Goal: Book appointment/travel/reservation

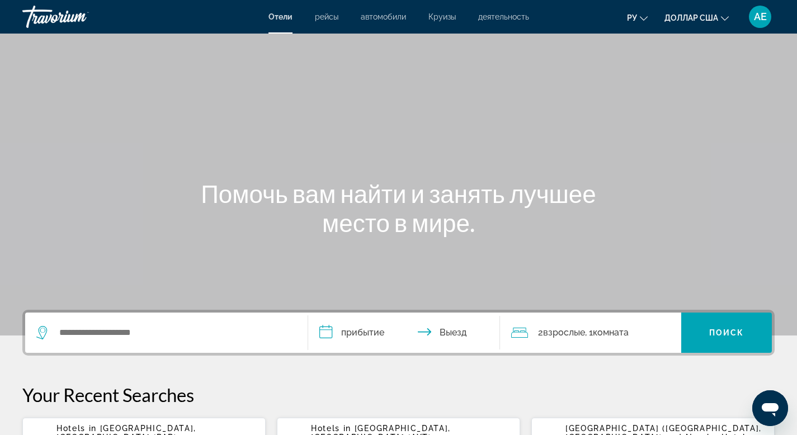
click at [323, 15] on font "рейсы" at bounding box center [327, 16] width 24 height 9
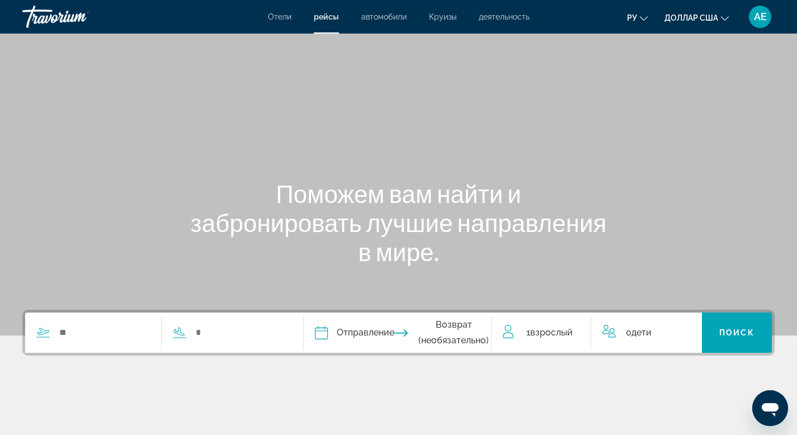
click at [389, 21] on font "автомобили" at bounding box center [383, 16] width 45 height 9
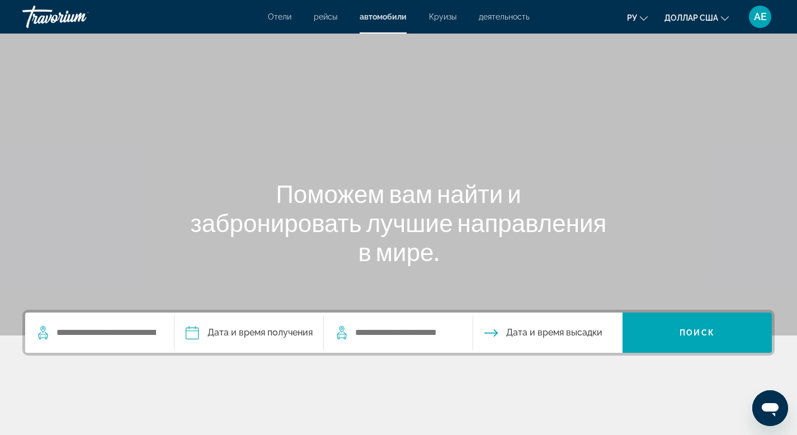
click at [448, 21] on div "Отели рейсы автомобили Круизы деятельность Отели рейсы автомобили Круизы деятел…" at bounding box center [398, 16] width 797 height 29
click at [445, 17] on font "Круизы" at bounding box center [442, 16] width 27 height 9
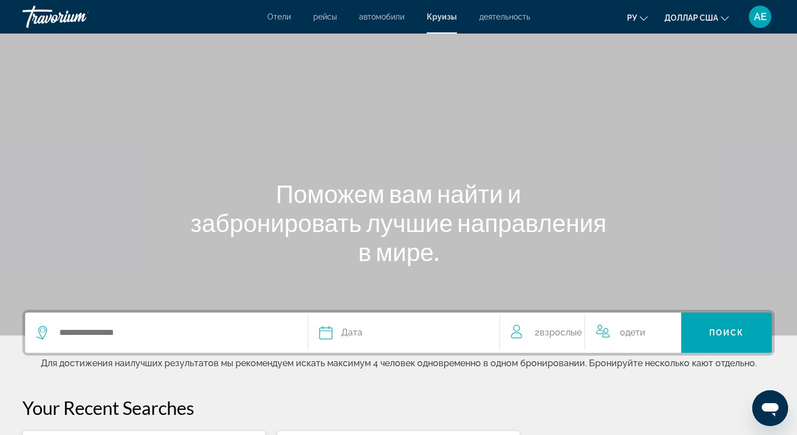
click at [501, 19] on font "деятельность" at bounding box center [505, 16] width 51 height 9
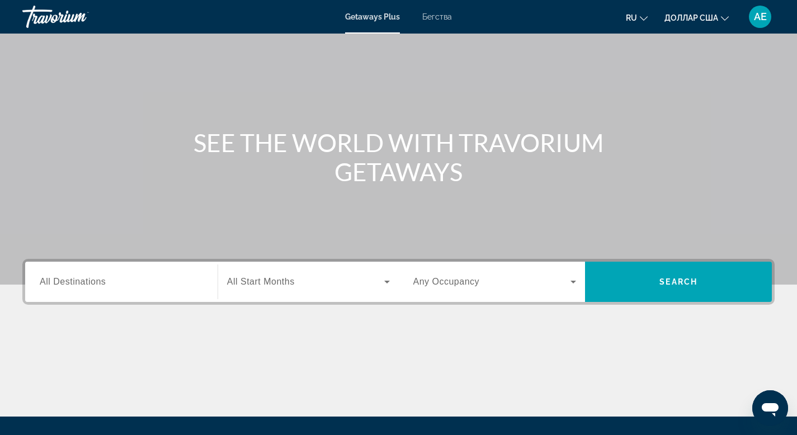
scroll to position [100, 0]
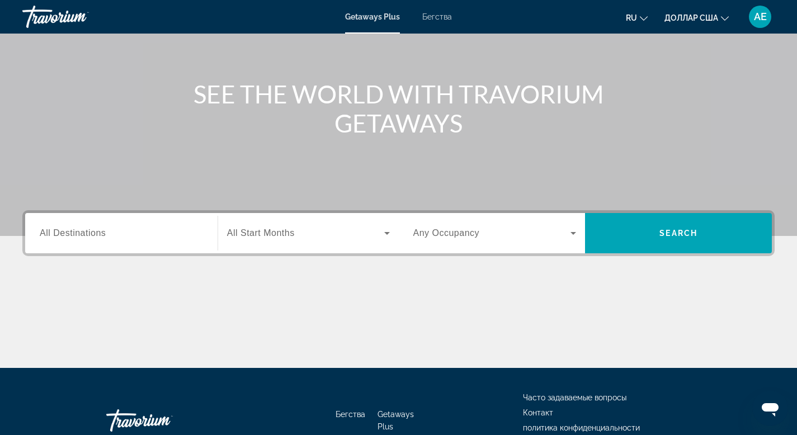
click at [92, 230] on span "All Destinations" at bounding box center [73, 233] width 66 height 10
click at [92, 230] on input "Destination All Destinations" at bounding box center [121, 233] width 163 height 13
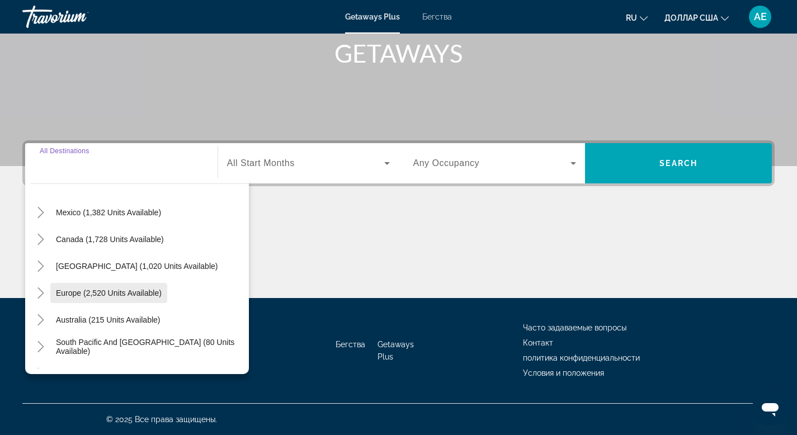
scroll to position [57, 0]
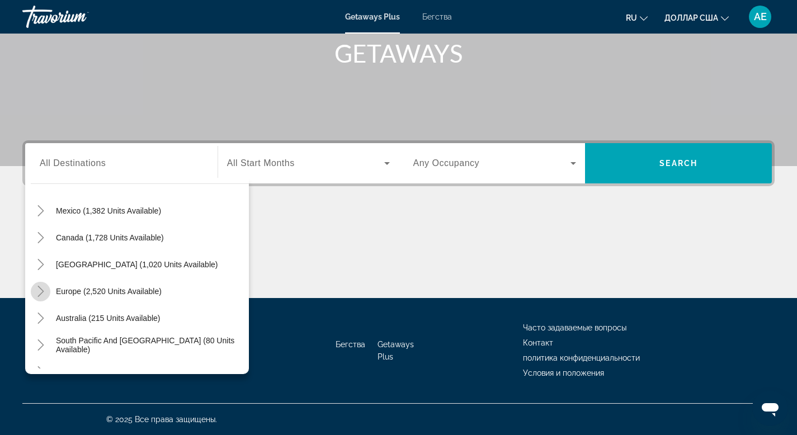
click at [40, 295] on icon "Toggle Europe (2,520 units available)" at bounding box center [40, 291] width 11 height 11
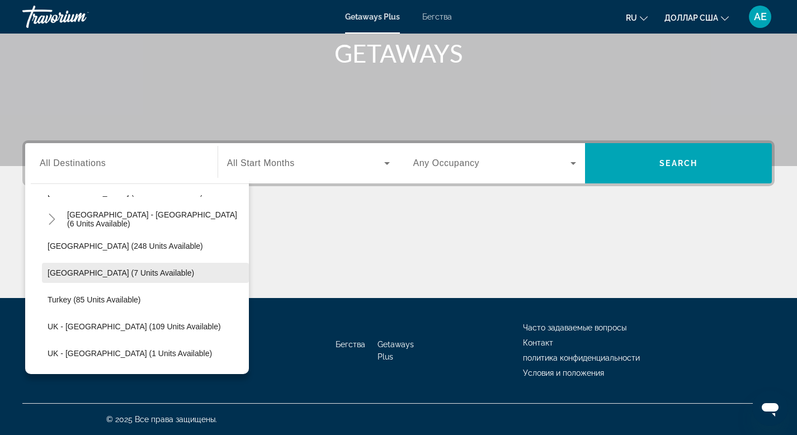
scroll to position [506, 0]
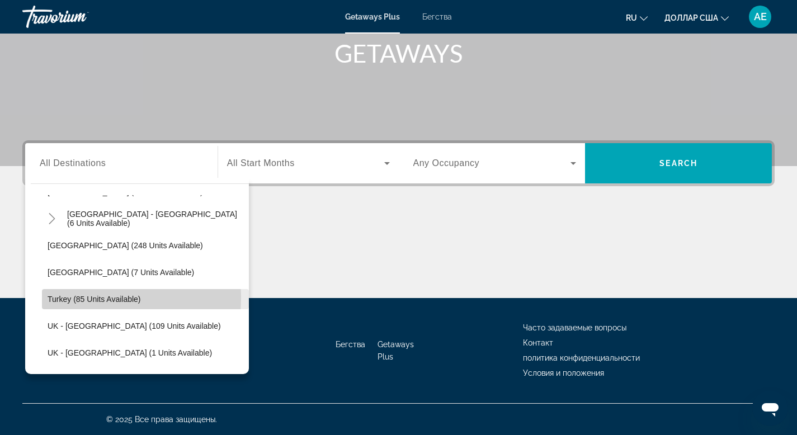
click at [54, 297] on span "Turkey (85 units available)" at bounding box center [94, 299] width 93 height 9
type input "**********"
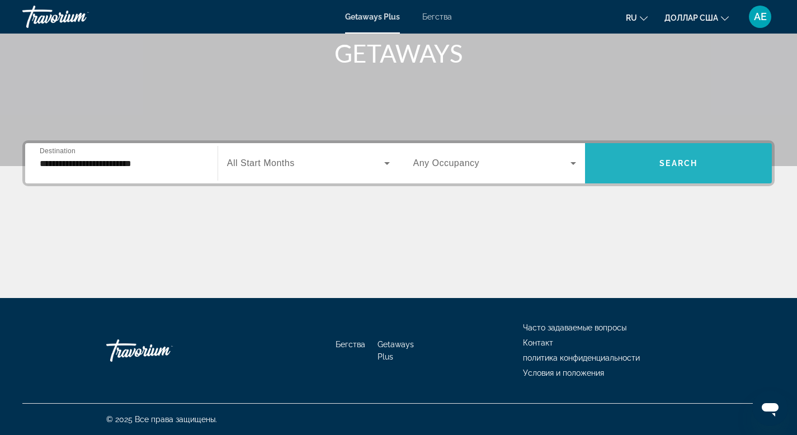
click at [661, 160] on span "Search" at bounding box center [679, 163] width 38 height 9
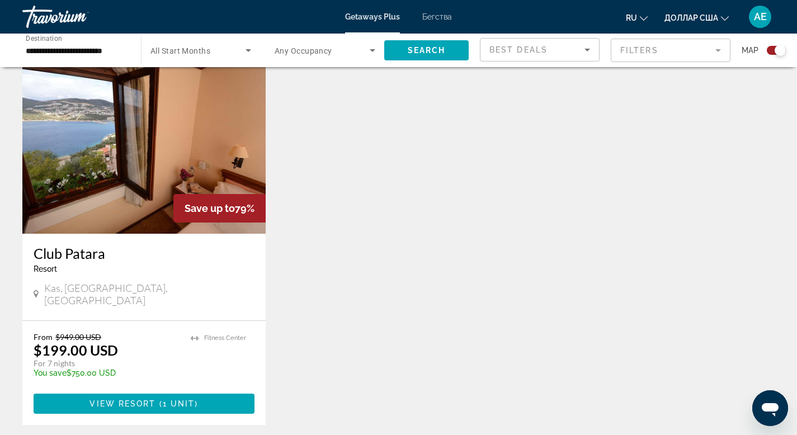
scroll to position [398, 0]
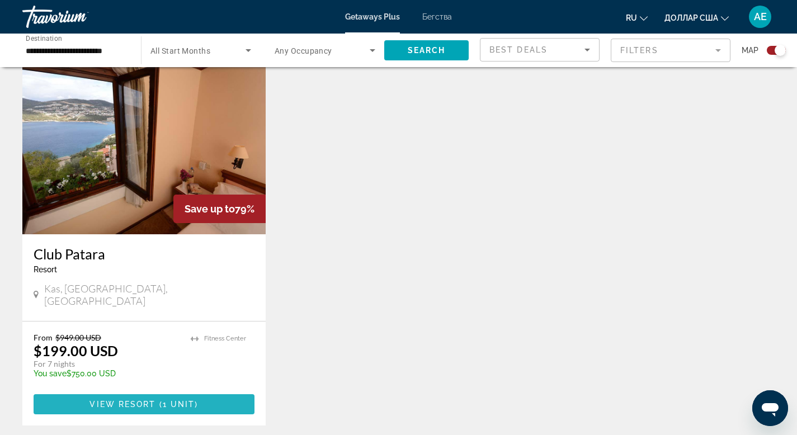
click at [108, 397] on span "Основное содержание" at bounding box center [144, 404] width 221 height 27
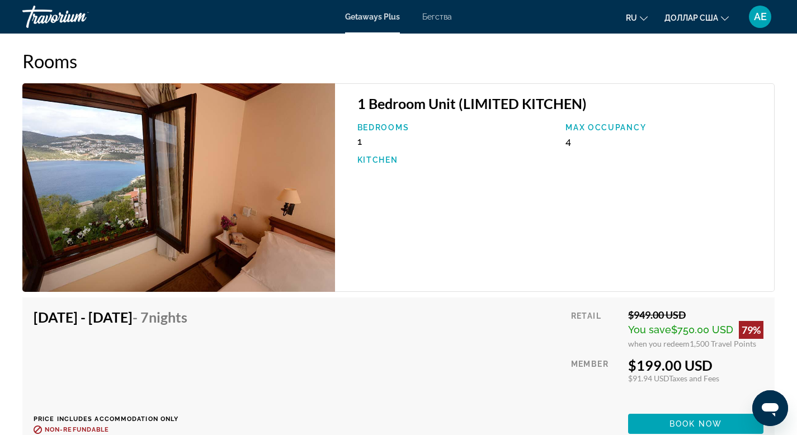
scroll to position [1783, 0]
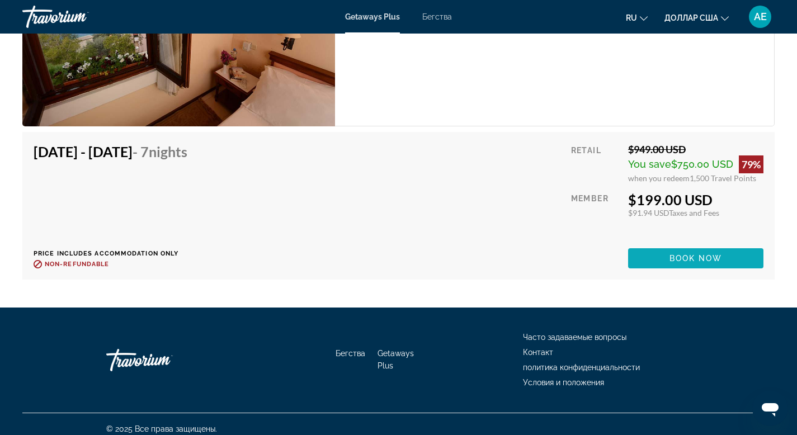
click at [650, 256] on span "Основное содержание" at bounding box center [695, 258] width 135 height 27
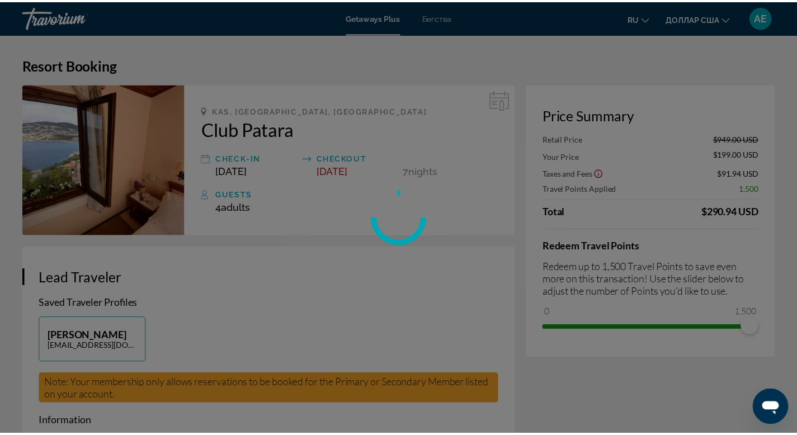
scroll to position [226, 0]
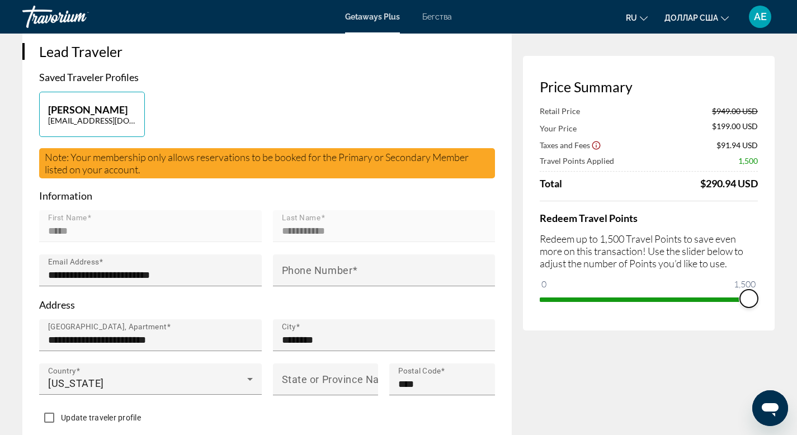
drag, startPoint x: 749, startPoint y: 300, endPoint x: 805, endPoint y: 330, distance: 64.1
drag, startPoint x: 745, startPoint y: 299, endPoint x: 656, endPoint y: 343, distance: 98.9
drag, startPoint x: 659, startPoint y: 300, endPoint x: 585, endPoint y: 307, distance: 73.6
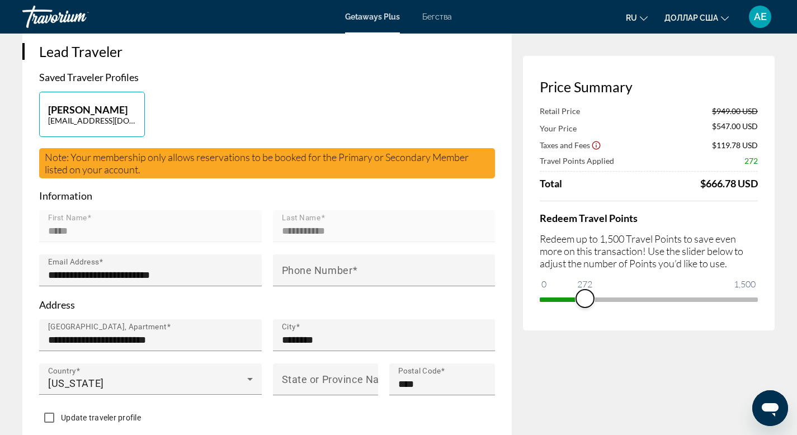
click at [585, 307] on span "ngx-slider" at bounding box center [585, 299] width 18 height 18
drag, startPoint x: 586, startPoint y: 303, endPoint x: 805, endPoint y: 336, distance: 221.4
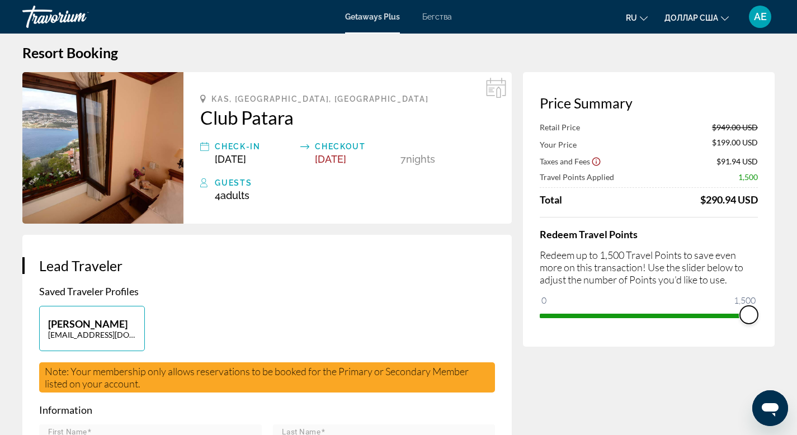
scroll to position [0, 0]
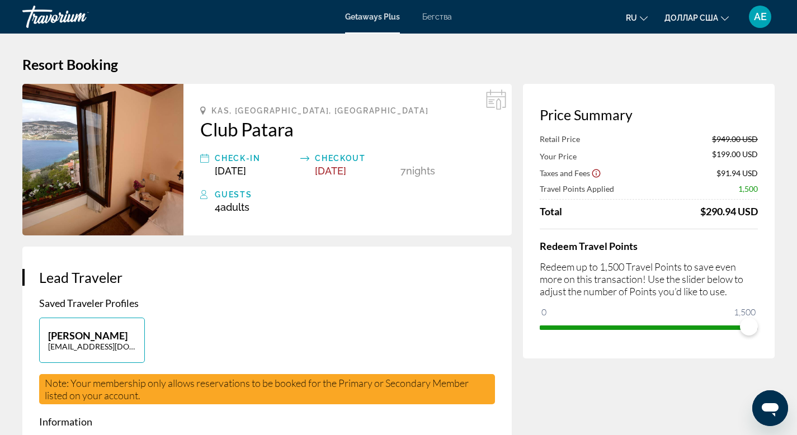
click at [426, 16] on font "Бегства" at bounding box center [437, 16] width 30 height 9
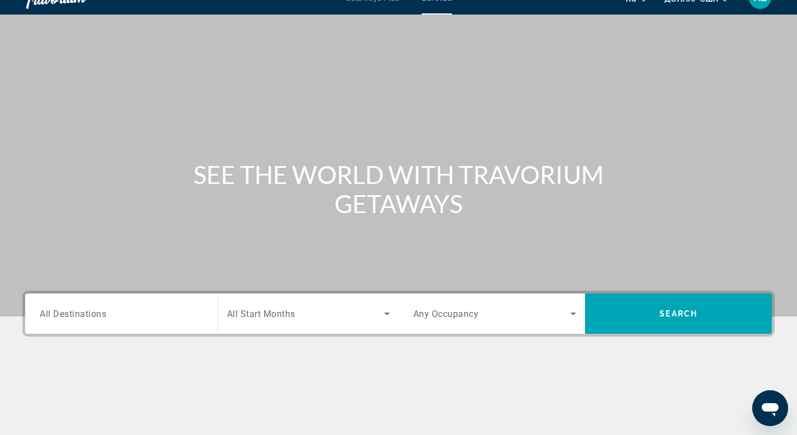
scroll to position [31, 0]
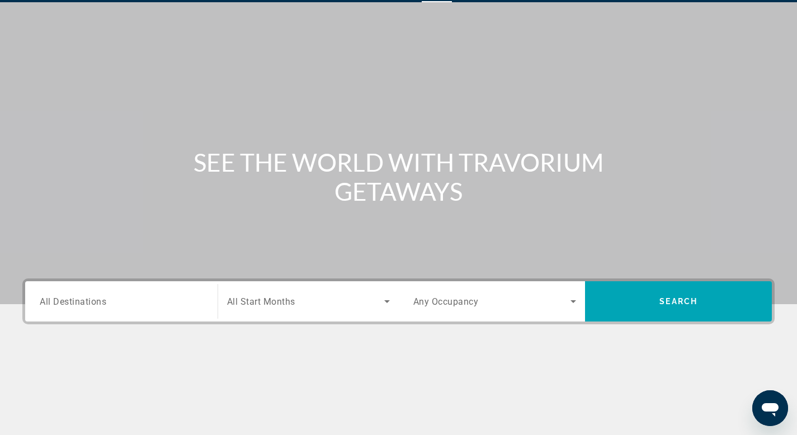
click at [79, 304] on span "All Destinations" at bounding box center [73, 301] width 67 height 11
click at [79, 304] on input "Destination All Destinations" at bounding box center [121, 301] width 163 height 13
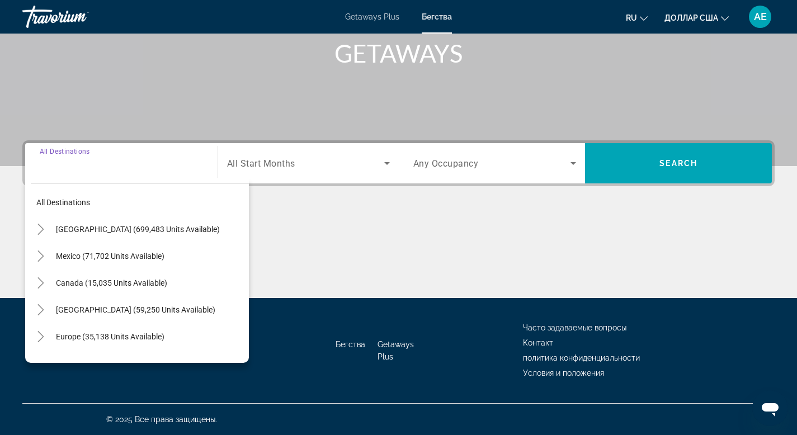
scroll to position [0, 0]
click at [45, 259] on icon "Toggle Mexico (71,702 units available)" at bounding box center [40, 256] width 11 height 11
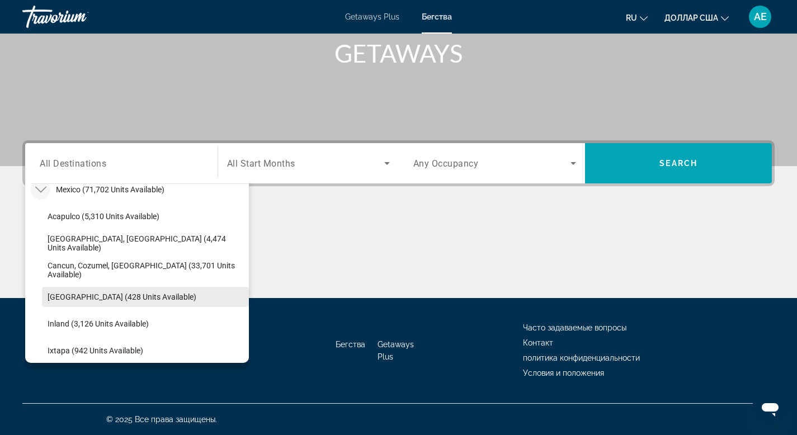
scroll to position [75, 0]
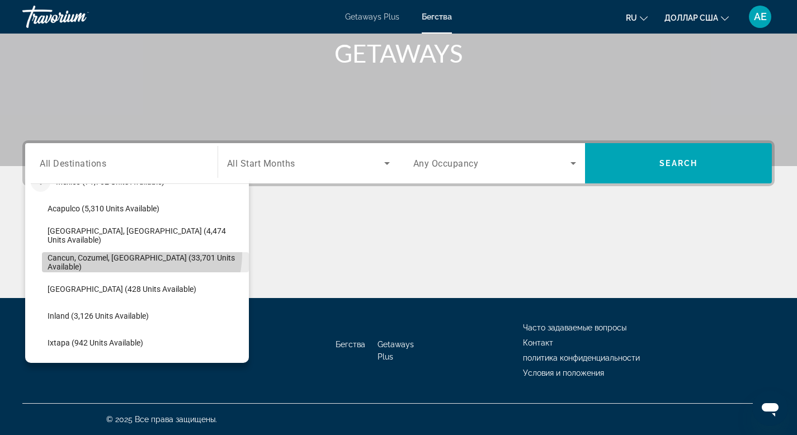
click at [137, 253] on span "Cancun, Cozumel, Riviera Maya (33,701 units available)" at bounding box center [146, 262] width 196 height 18
type input "**********"
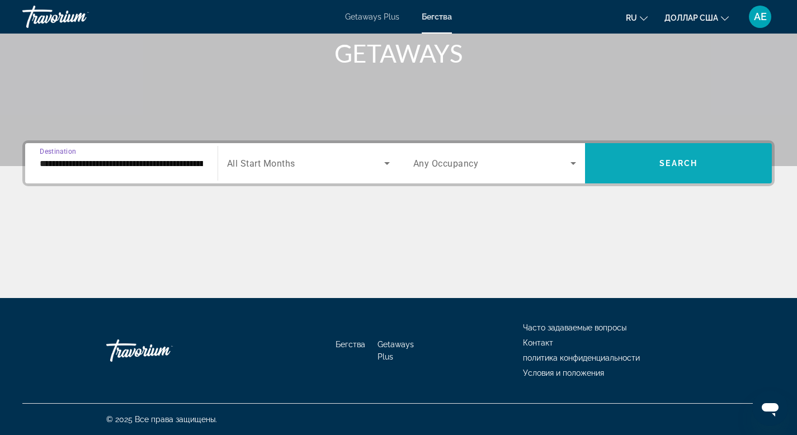
click at [692, 167] on span "Search" at bounding box center [679, 163] width 38 height 9
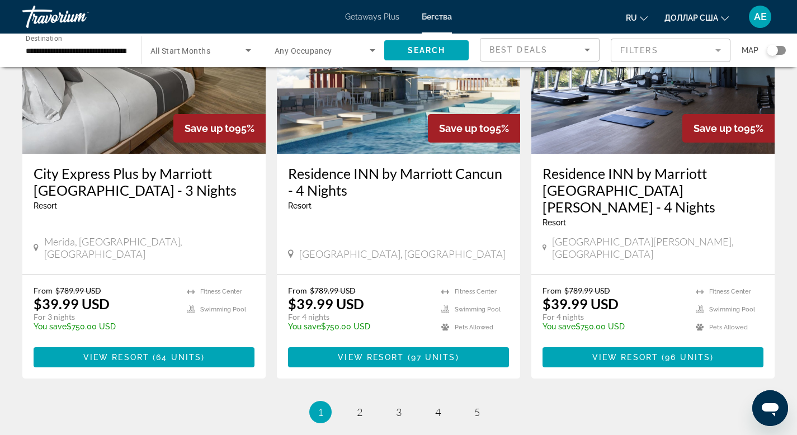
scroll to position [1459, 0]
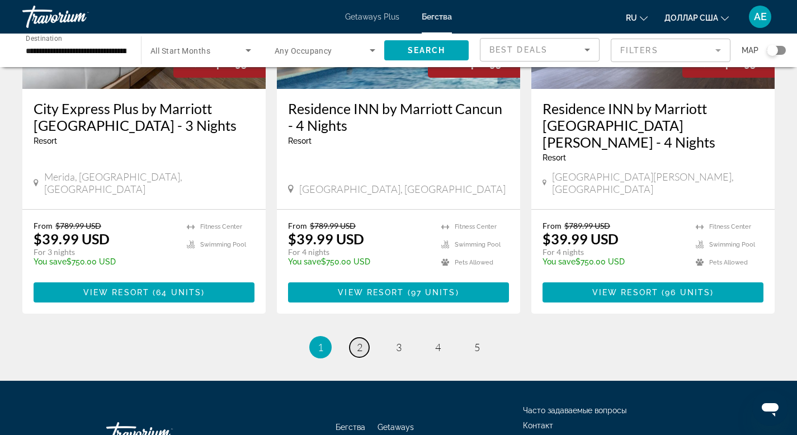
click at [357, 341] on span "2" at bounding box center [360, 347] width 6 height 12
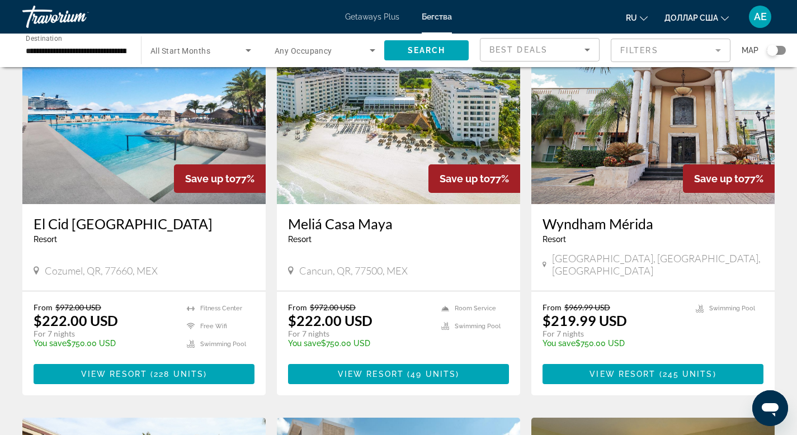
scroll to position [927, 0]
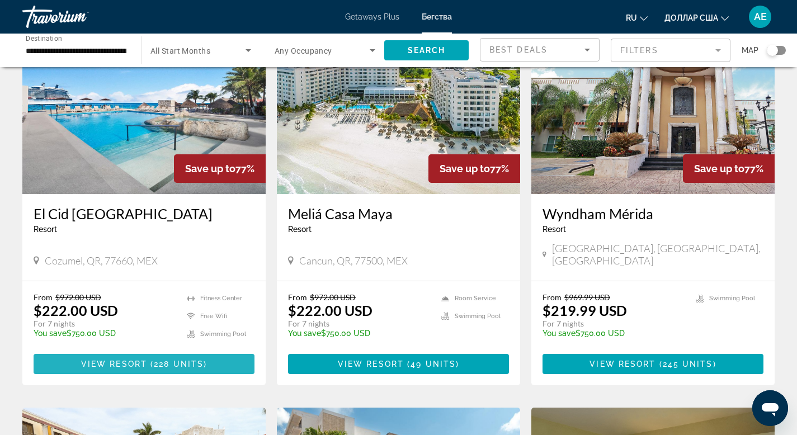
click at [184, 360] on span "228 units" at bounding box center [179, 364] width 50 height 9
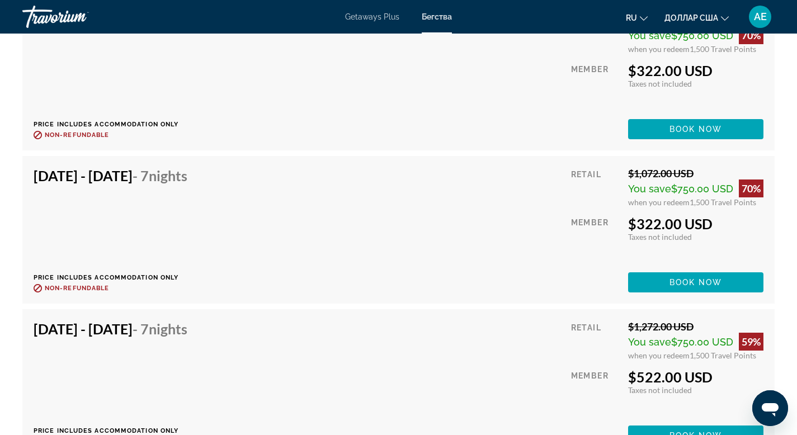
scroll to position [2034, 0]
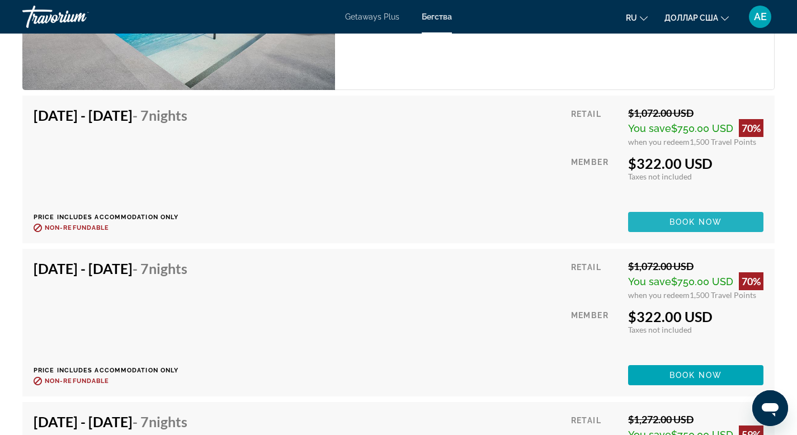
click at [665, 220] on span "Основное содержание" at bounding box center [695, 222] width 135 height 27
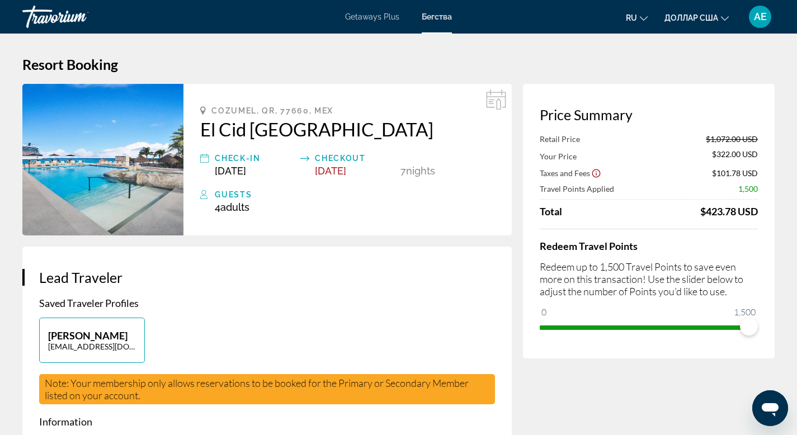
scroll to position [2, 0]
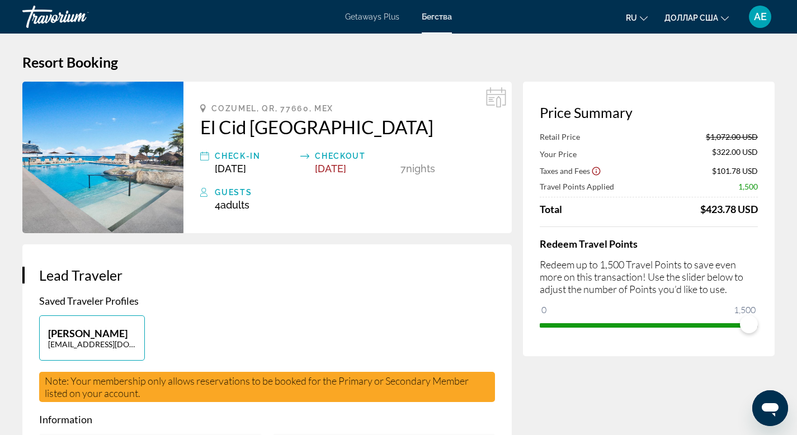
click at [365, 16] on font "Getaways Plus" at bounding box center [372, 16] width 54 height 9
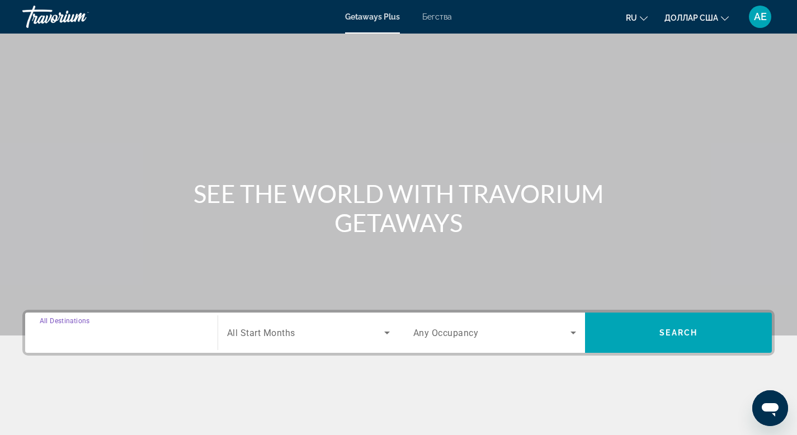
click at [88, 327] on input "Destination All Destinations" at bounding box center [121, 333] width 163 height 13
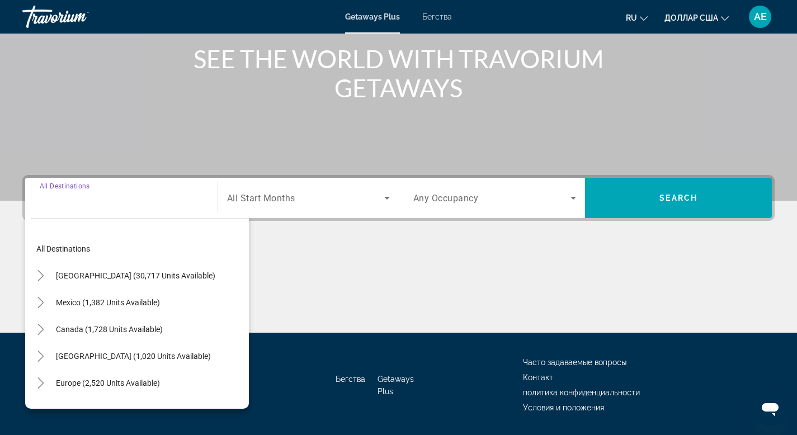
scroll to position [170, 0]
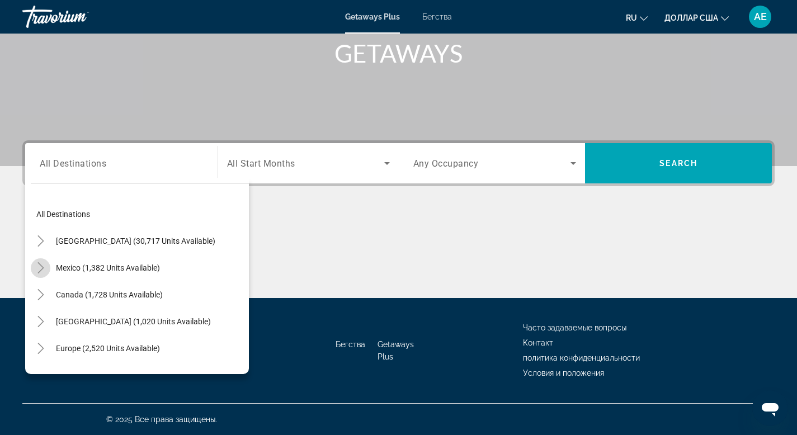
click at [40, 265] on icon "Toggle Mexico (1,382 units available)" at bounding box center [40, 267] width 6 height 11
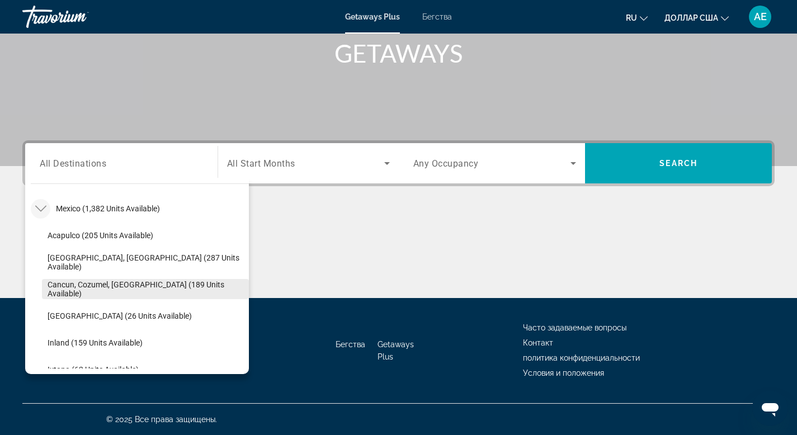
click at [123, 289] on span "Cancun, Cozumel, Riviera Maya (189 units available)" at bounding box center [146, 289] width 196 height 18
type input "**********"
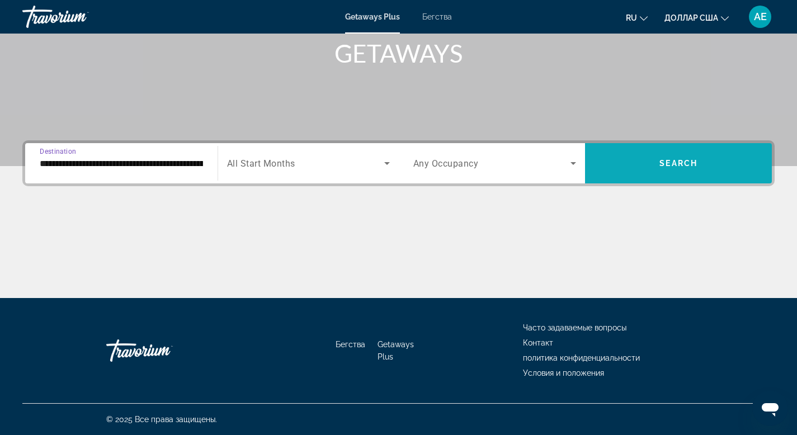
click at [717, 161] on span "Search widget" at bounding box center [678, 163] width 187 height 27
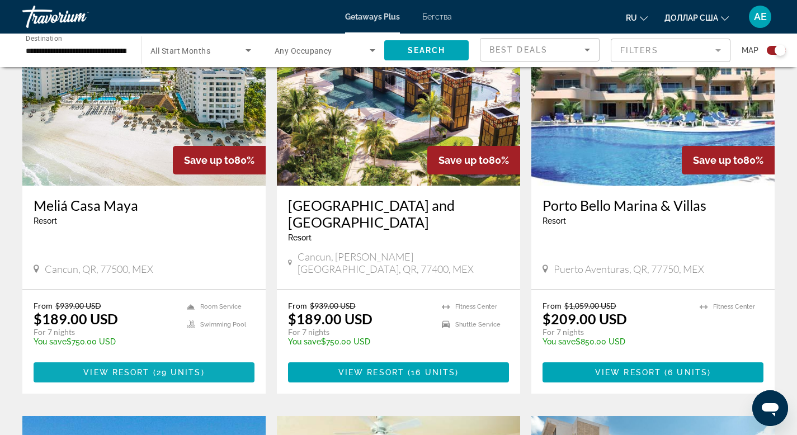
scroll to position [448, 0]
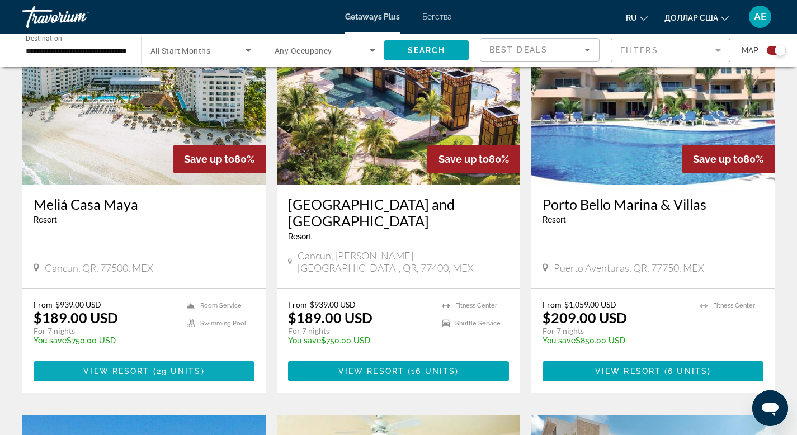
click at [146, 367] on span "View Resort" at bounding box center [116, 371] width 66 height 9
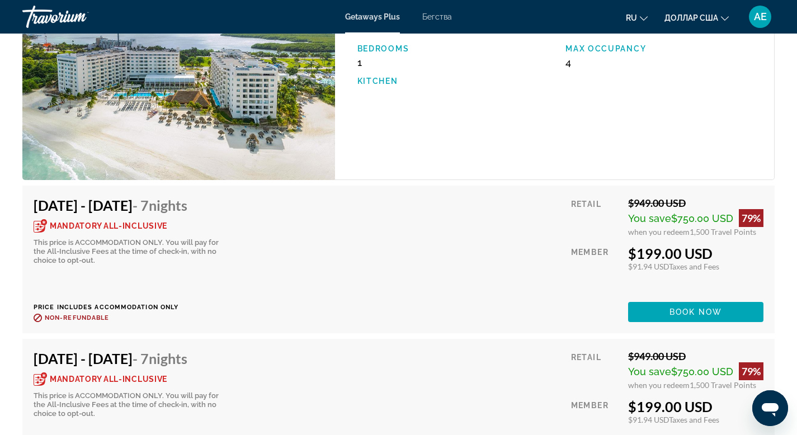
scroll to position [3324, 0]
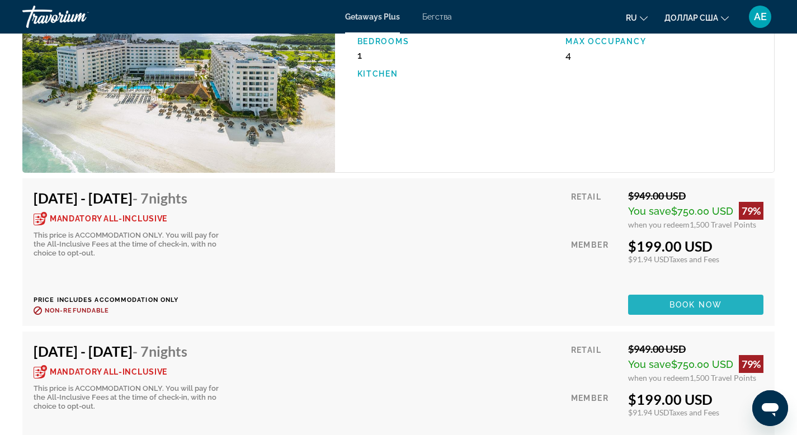
click at [656, 292] on span "Основное содержание" at bounding box center [695, 305] width 135 height 27
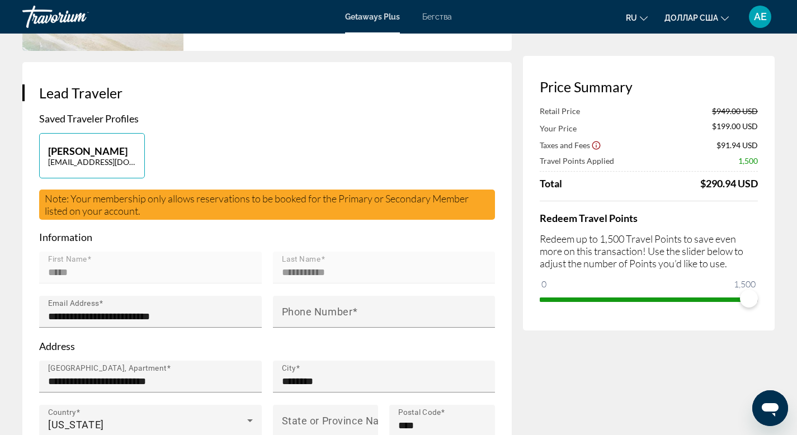
scroll to position [187, 0]
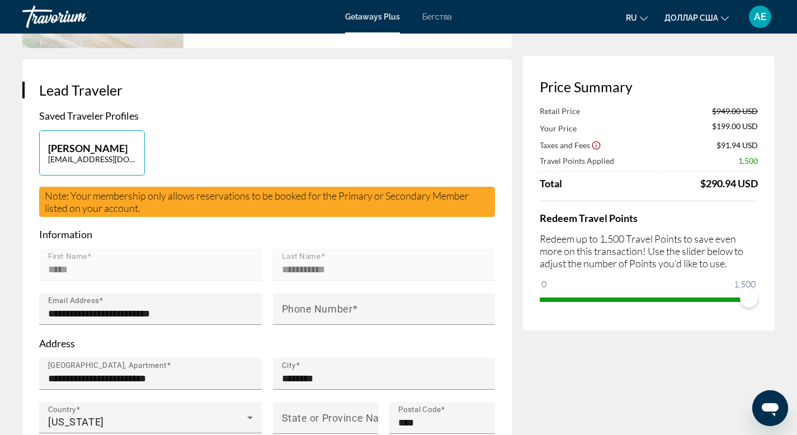
drag, startPoint x: 757, startPoint y: 294, endPoint x: 647, endPoint y: 315, distance: 112.3
click at [626, 314] on div "Price Summary Retail Price $949.00 USD Your Price $199.00 USD Taxes and Fees $9…" at bounding box center [649, 193] width 252 height 275
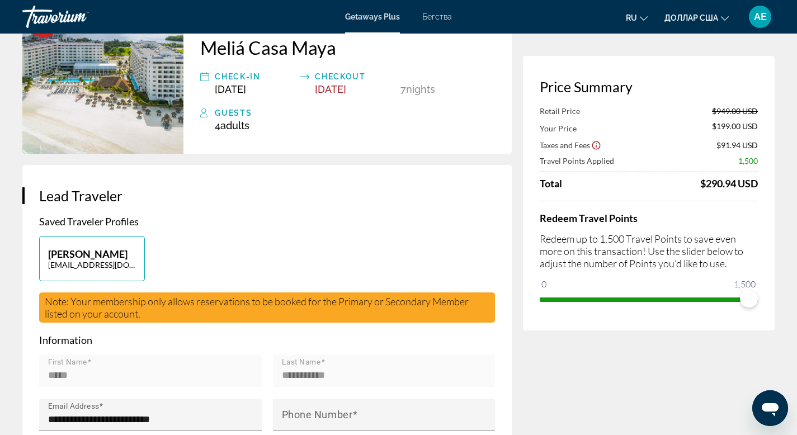
scroll to position [0, 0]
